Goal: Transaction & Acquisition: Purchase product/service

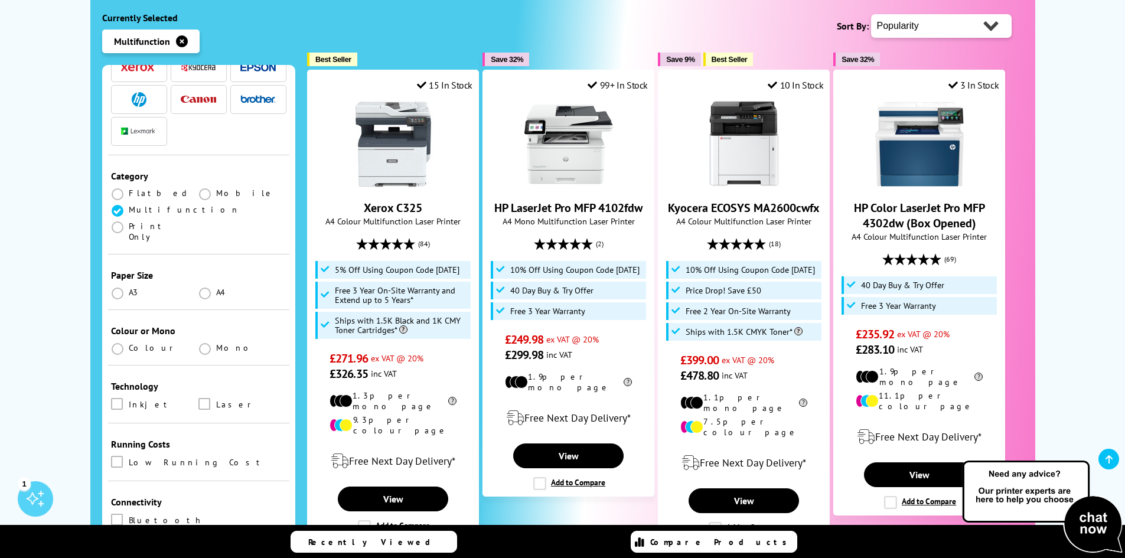
scroll to position [118, 0]
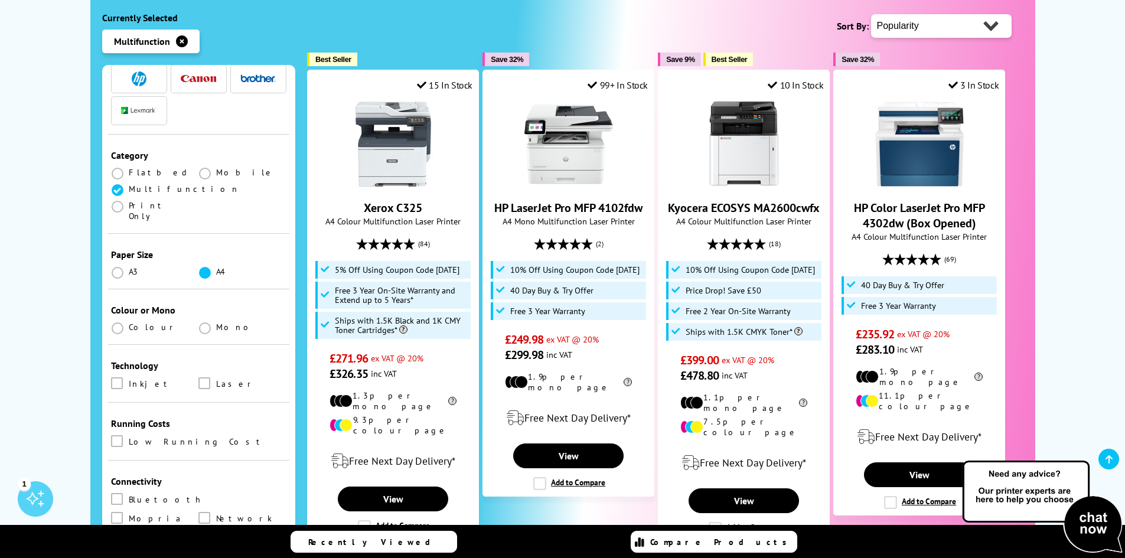
click at [204, 267] on span at bounding box center [205, 273] width 12 height 12
click at [216, 268] on input "radio" at bounding box center [216, 268] width 0 height 0
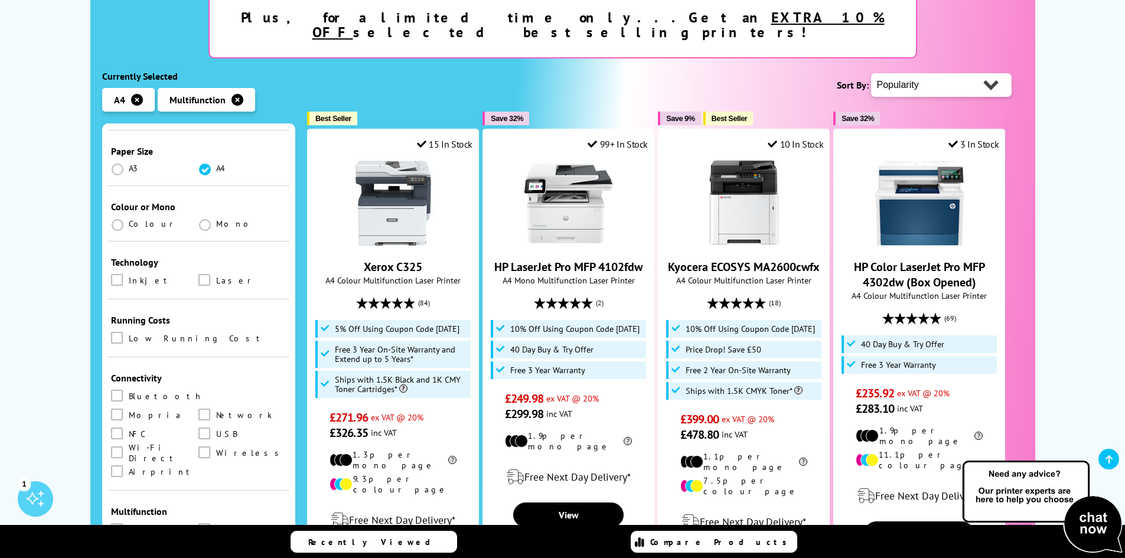
scroll to position [295, 0]
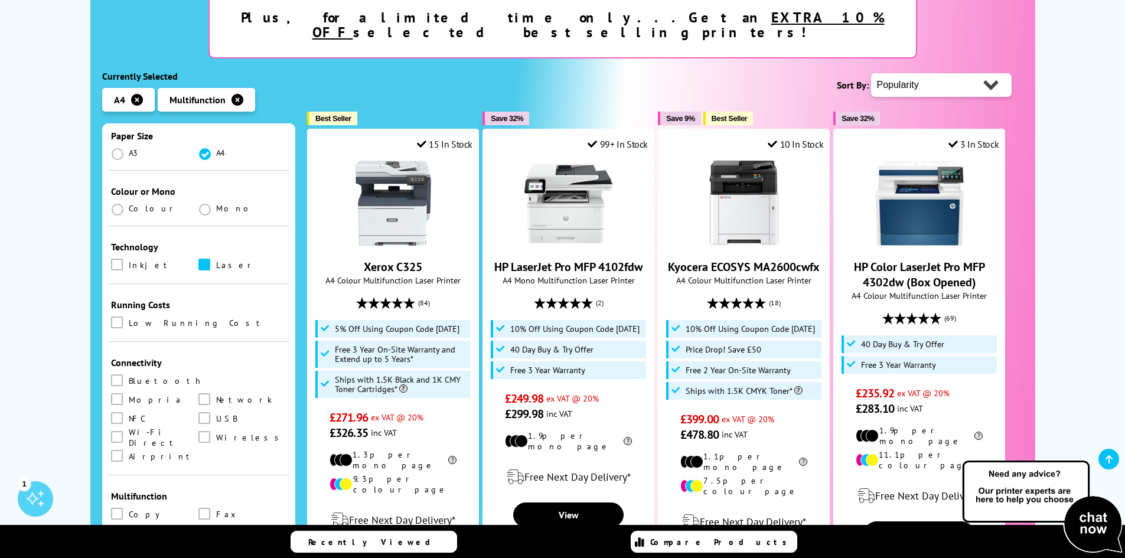
click at [201, 259] on span at bounding box center [204, 265] width 12 height 12
click at [216, 260] on input "checkbox" at bounding box center [216, 260] width 0 height 0
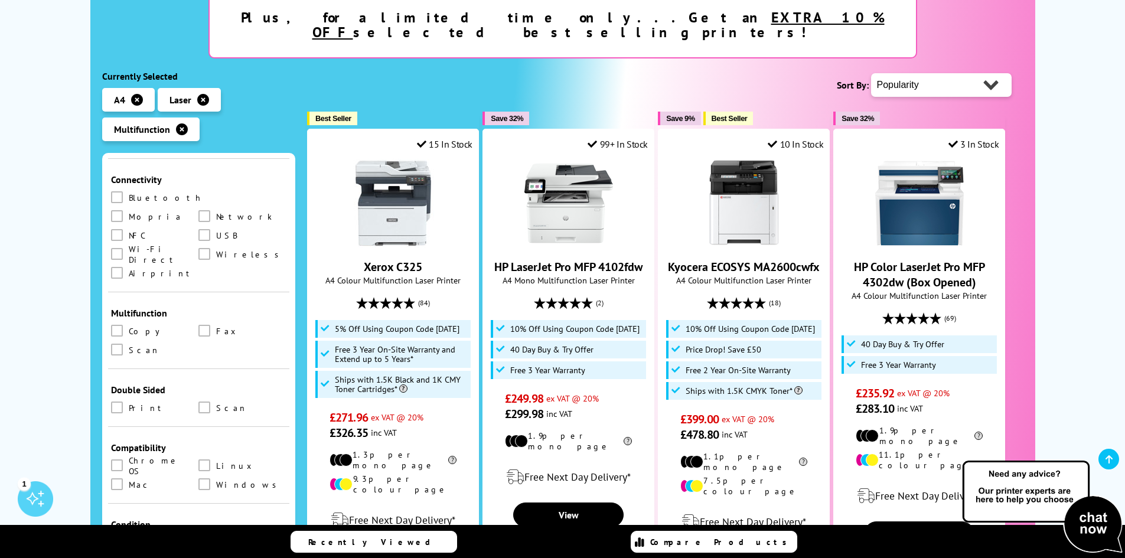
scroll to position [532, 0]
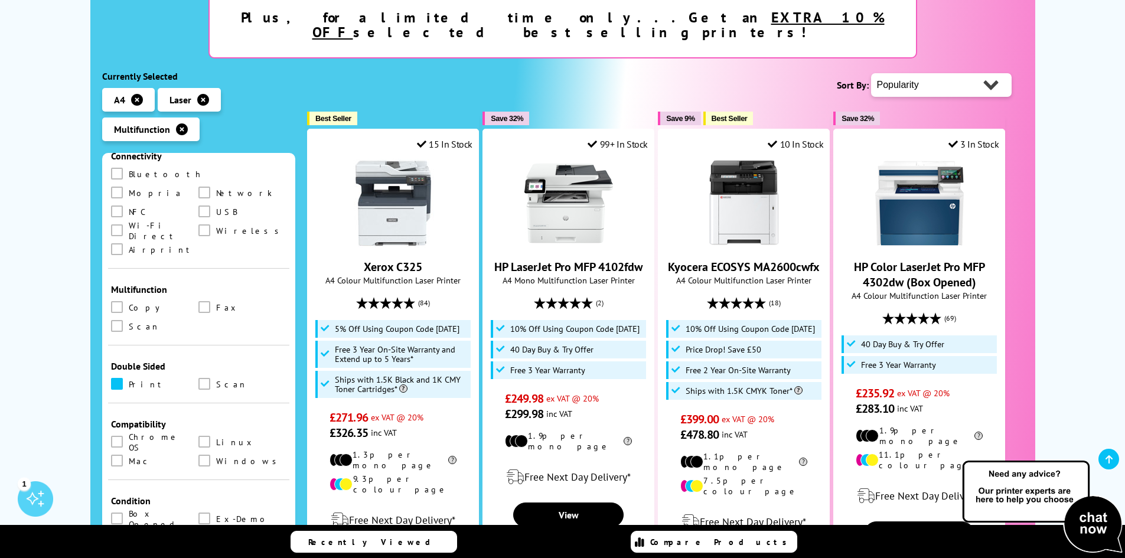
click at [120, 378] on span at bounding box center [117, 384] width 12 height 12
click at [128, 380] on input "checkbox" at bounding box center [128, 380] width 0 height 0
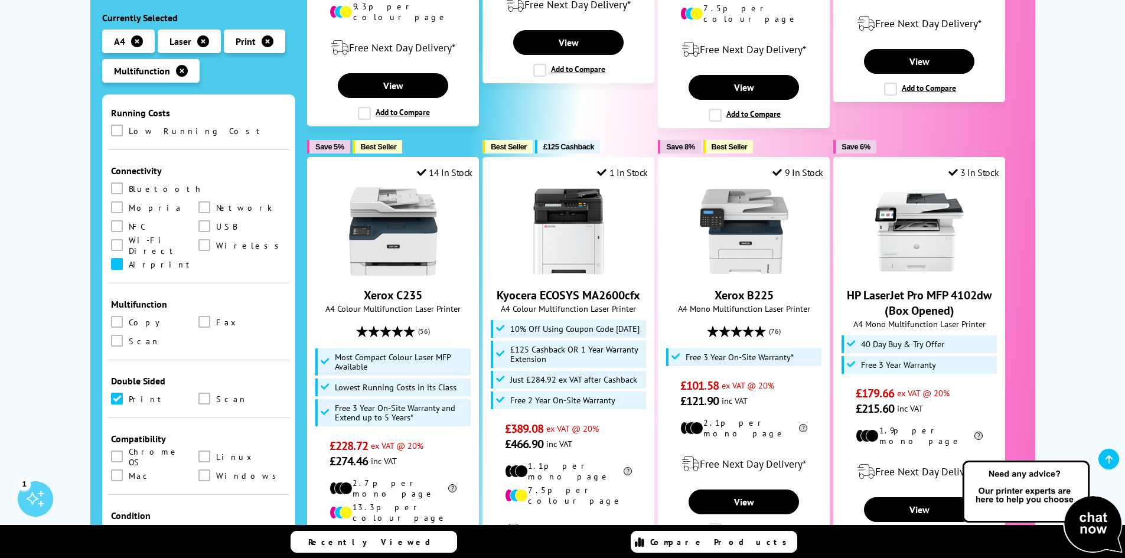
scroll to position [472, 0]
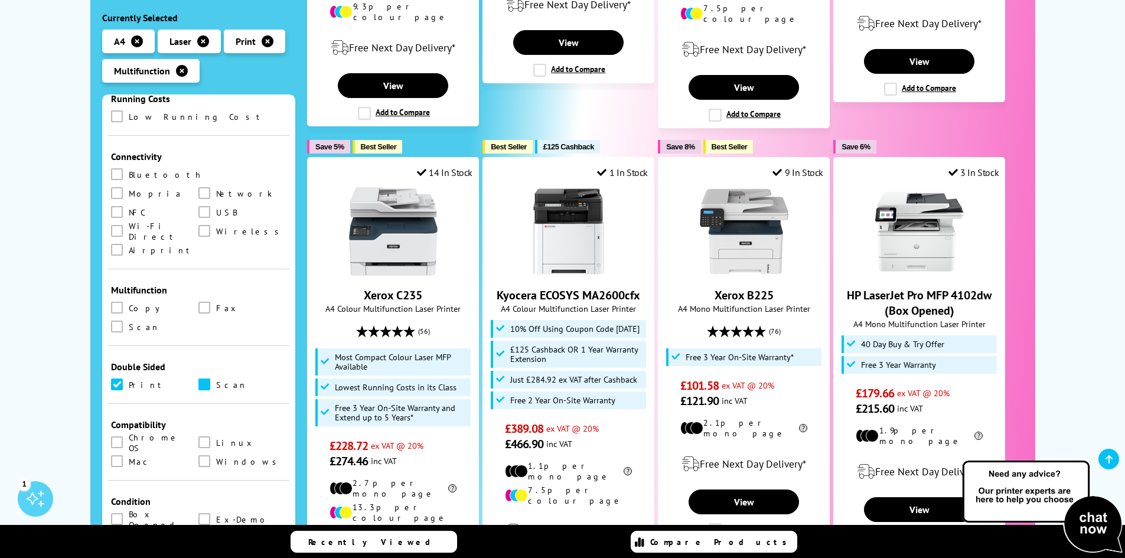
click at [202, 379] on span at bounding box center [204, 385] width 12 height 12
click at [216, 380] on input "checkbox" at bounding box center [216, 380] width 0 height 0
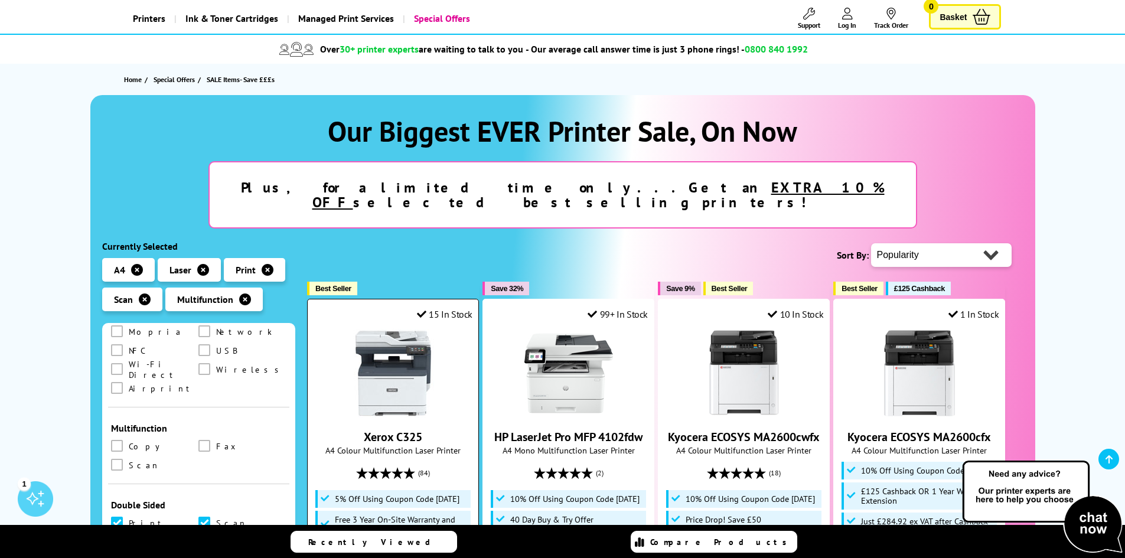
scroll to position [59, 0]
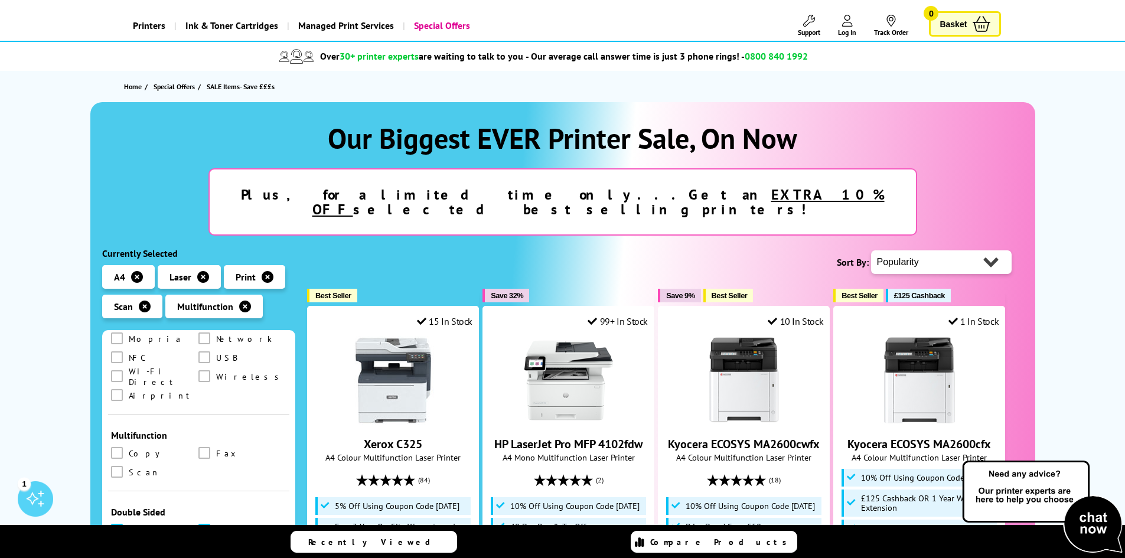
click at [896, 253] on select "Popularity Rating Price - Low to High Price - High to Low Running Costs - Low t…" at bounding box center [941, 262] width 141 height 24
select select "Running Costs"
click at [871, 250] on select "Popularity Rating Price - Low to High Price - High to Low Running Costs - Low t…" at bounding box center [941, 262] width 141 height 24
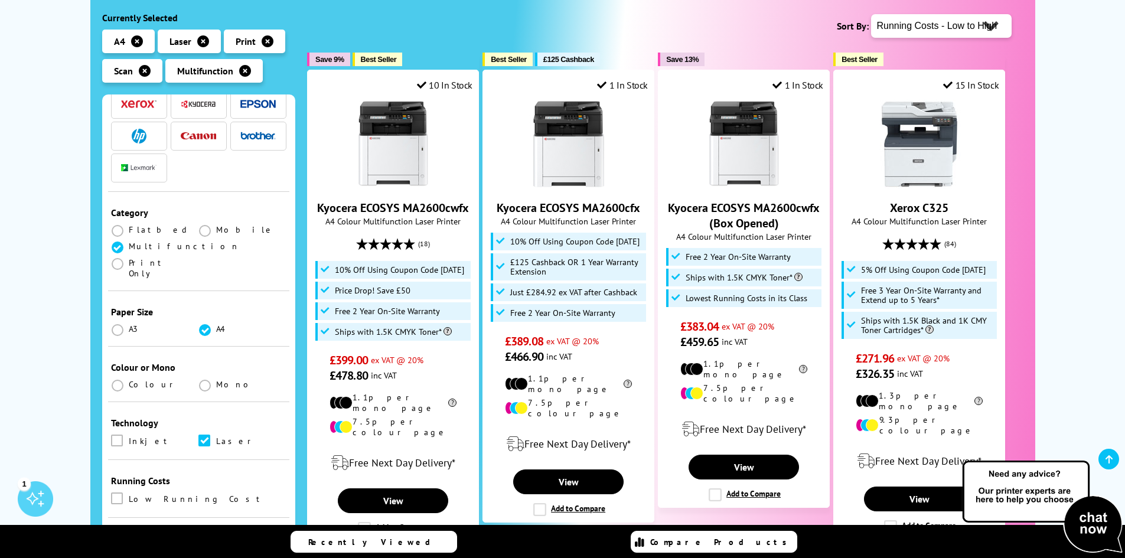
scroll to position [118, 0]
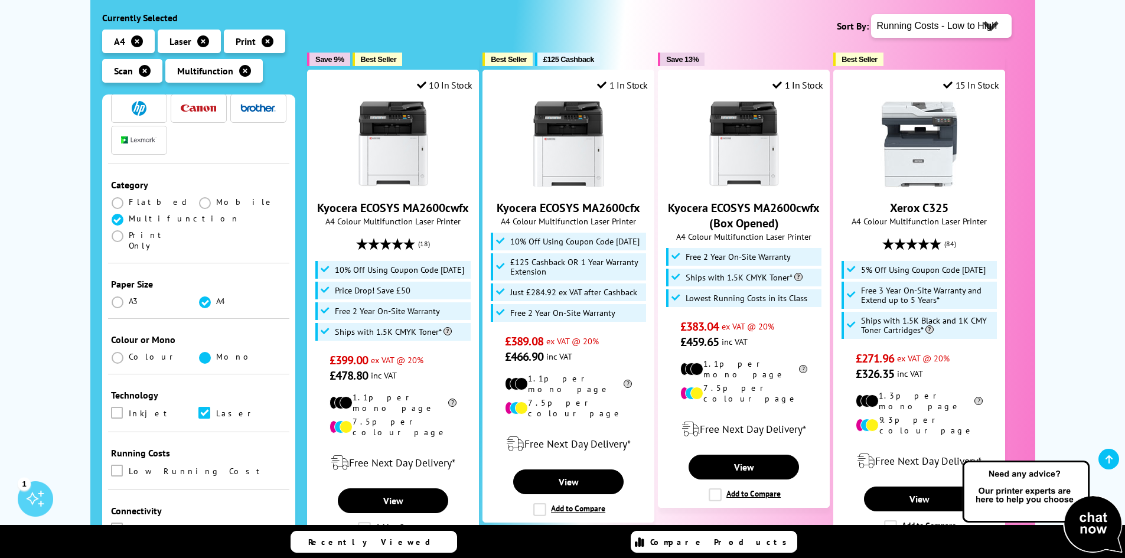
click at [201, 352] on span at bounding box center [205, 358] width 12 height 12
click at [216, 353] on input "radio" at bounding box center [216, 353] width 0 height 0
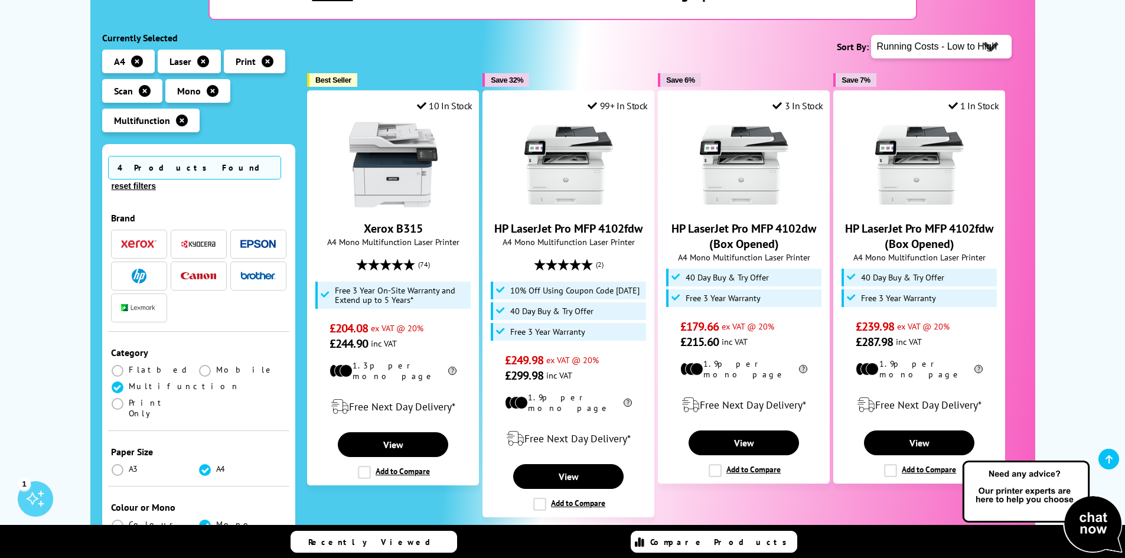
scroll to position [295, 0]
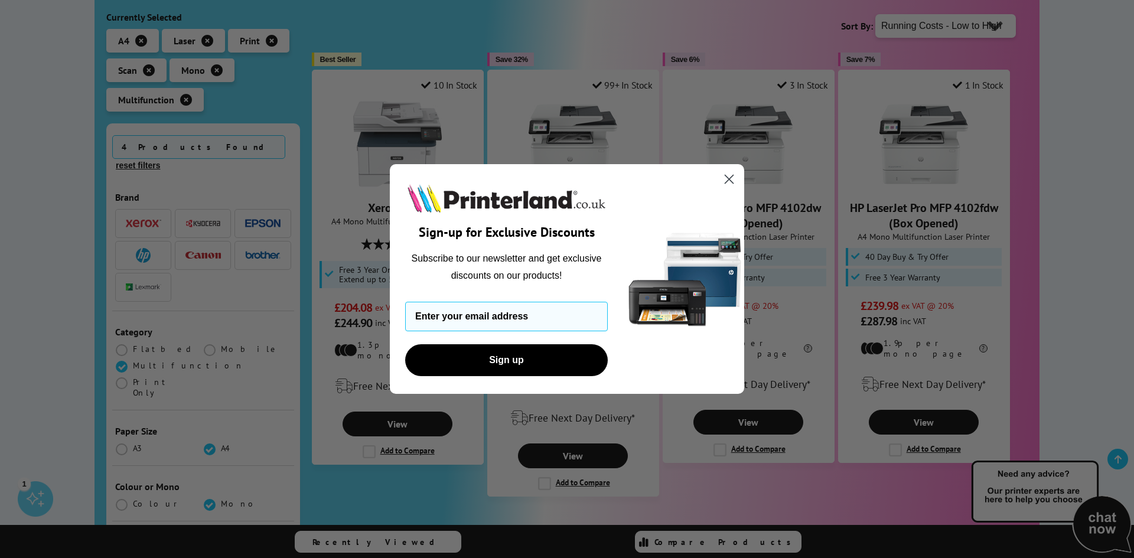
click at [728, 180] on icon "Close dialog" at bounding box center [729, 179] width 8 height 8
